Goal: Entertainment & Leisure: Browse casually

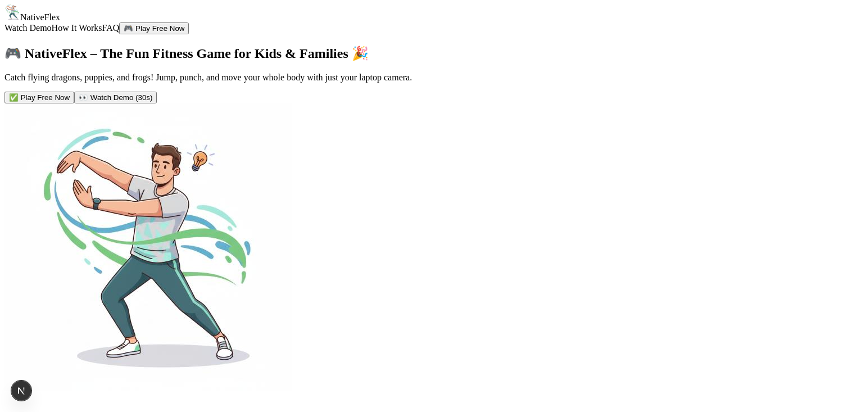
scroll to position [2823, 0]
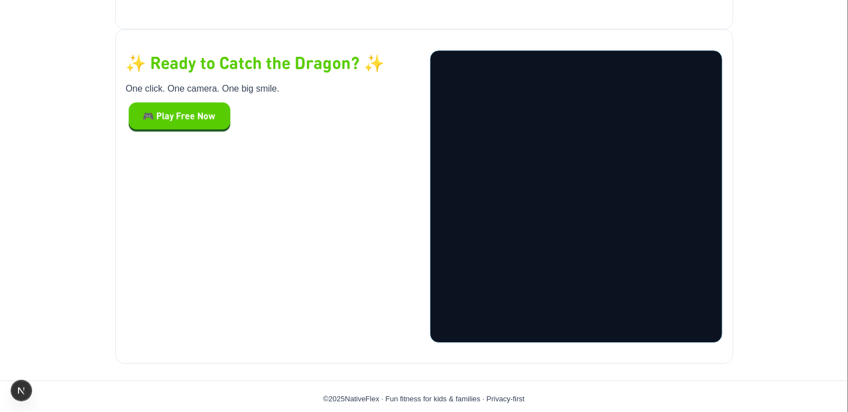
scroll to position [2823, 0]
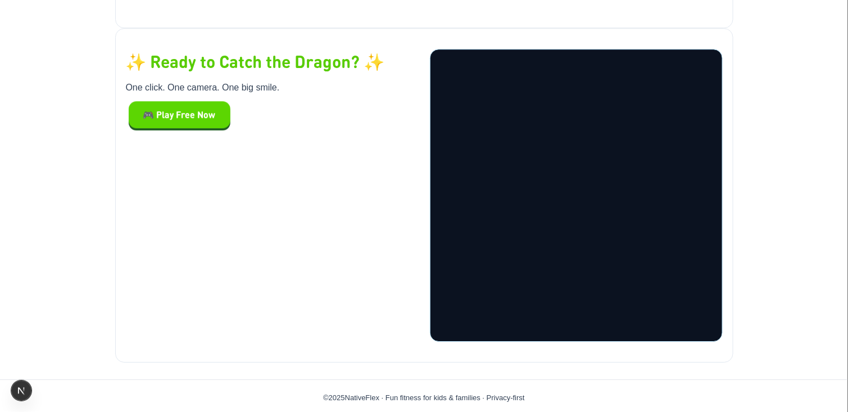
click at [192, 102] on button "🎮 Play Free Now" at bounding box center [180, 114] width 102 height 27
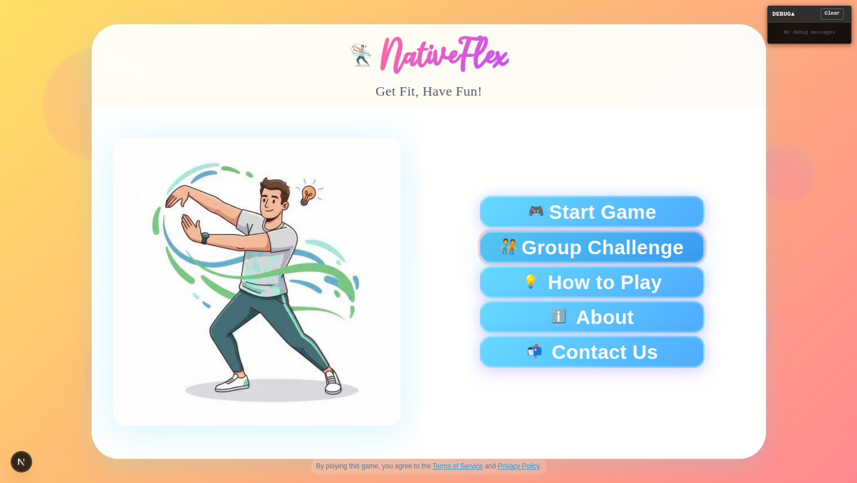
click at [528, 252] on span "Group Challenge" at bounding box center [602, 246] width 162 height 20
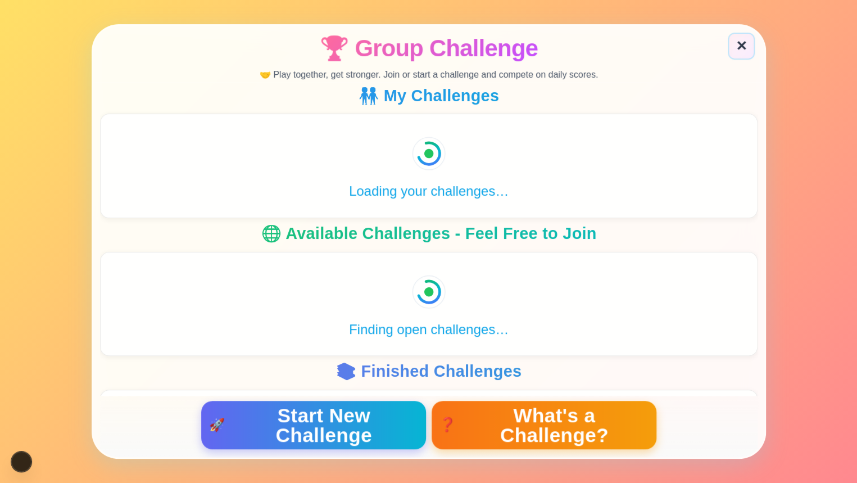
click at [567, 411] on span "What's a Challenge?" at bounding box center [554, 424] width 189 height 39
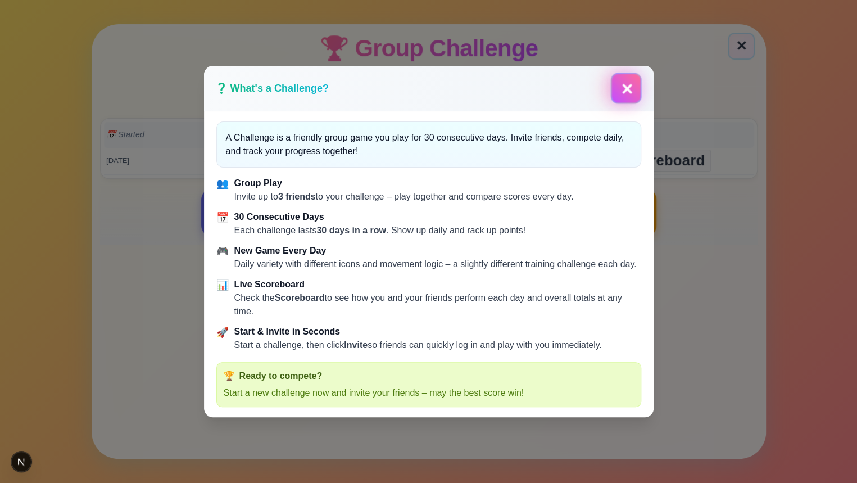
click at [624, 74] on button "✕" at bounding box center [625, 87] width 31 height 31
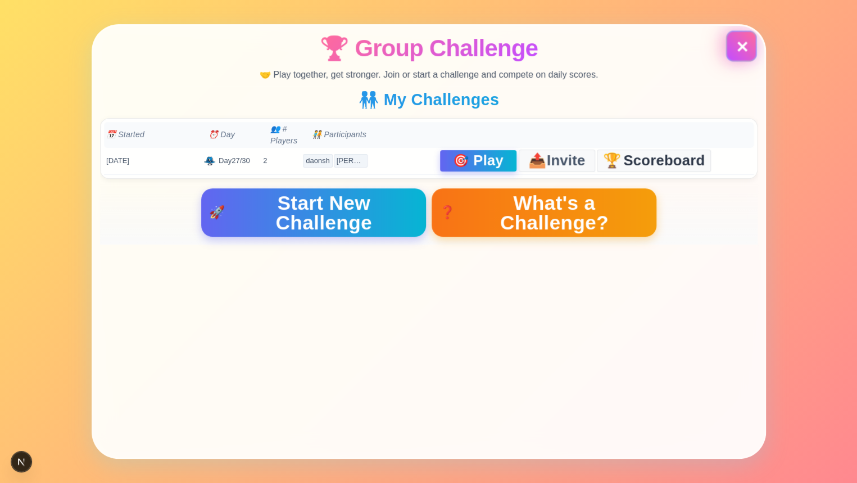
click at [748, 41] on button "✕" at bounding box center [740, 46] width 27 height 27
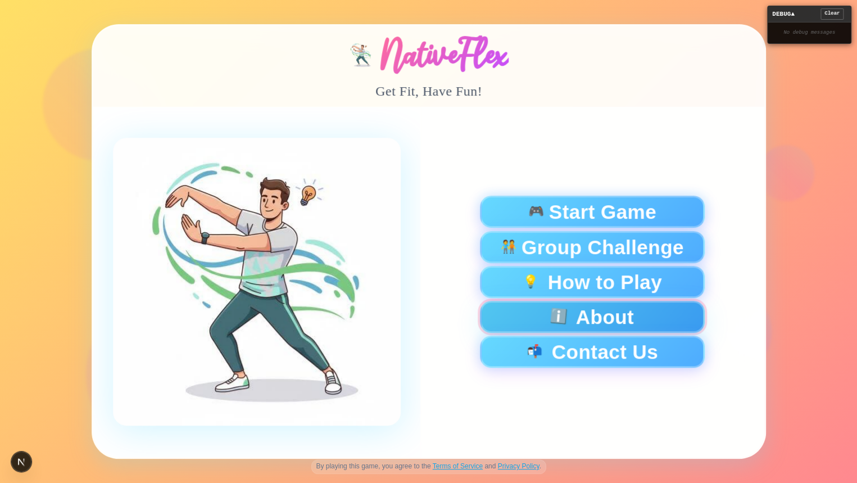
click at [572, 317] on button "ℹ️ About" at bounding box center [591, 317] width 225 height 32
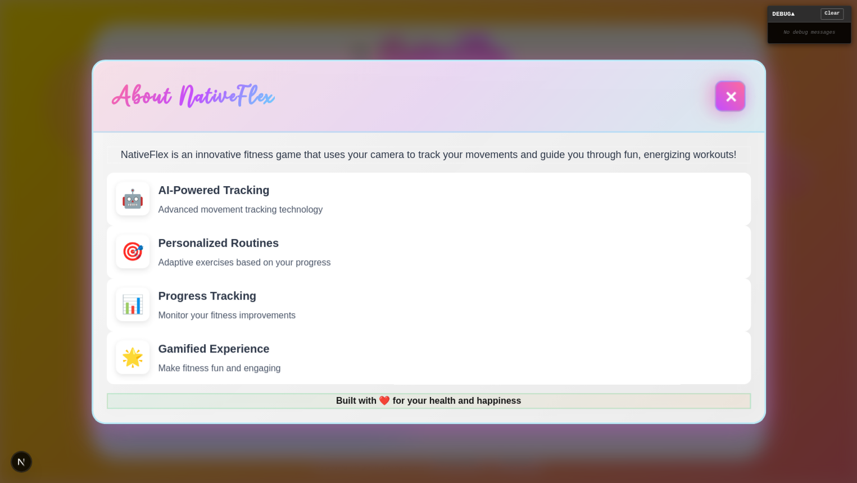
click at [735, 80] on button "✕" at bounding box center [729, 95] width 31 height 31
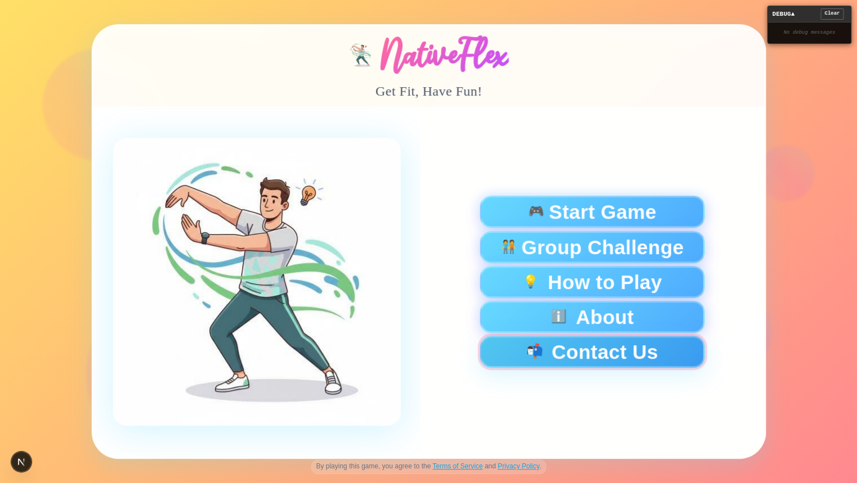
click at [561, 356] on button "📬 Contact Us" at bounding box center [591, 351] width 225 height 32
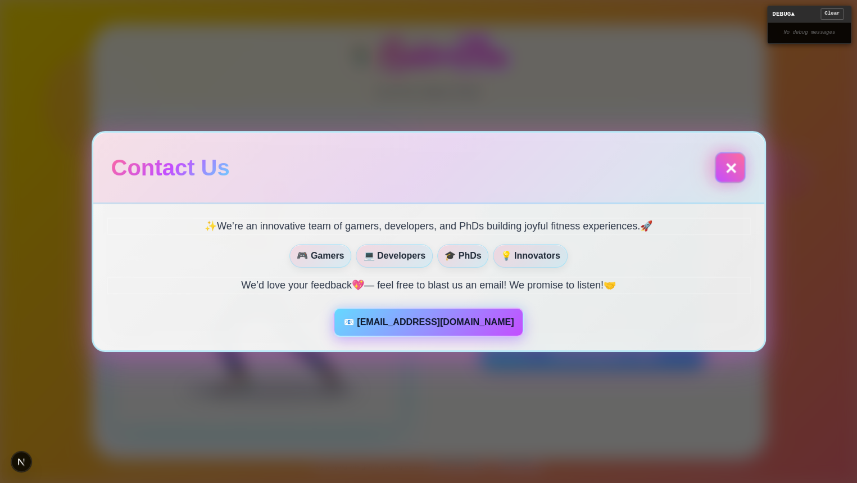
click at [726, 170] on button "✕" at bounding box center [729, 167] width 31 height 31
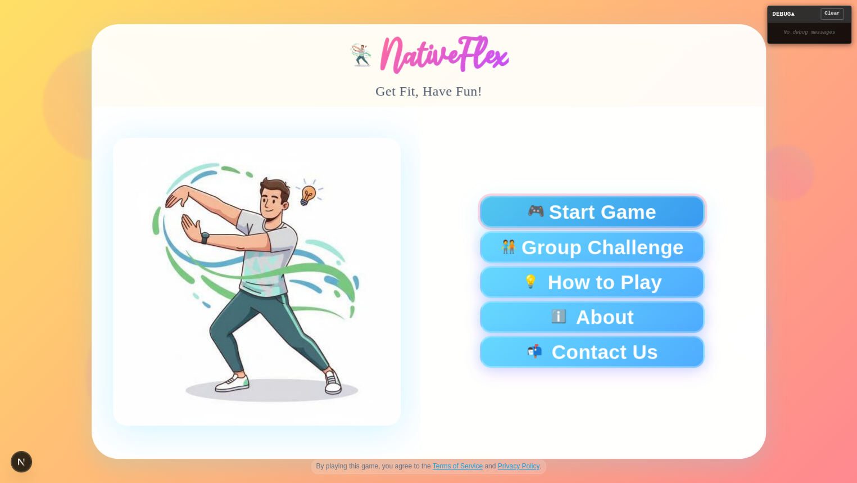
click at [524, 208] on div "🎮 Start Game" at bounding box center [592, 212] width 206 height 20
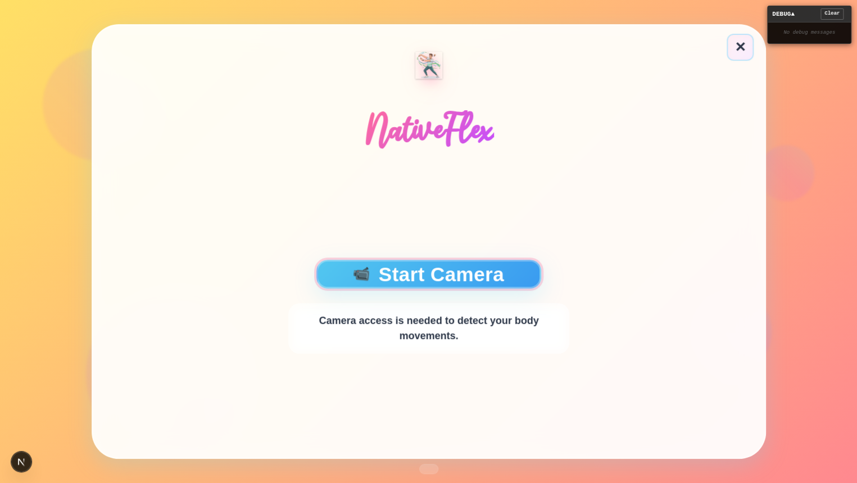
click at [410, 272] on button "📹 Start Camera" at bounding box center [428, 274] width 225 height 29
